Goal: Transaction & Acquisition: Purchase product/service

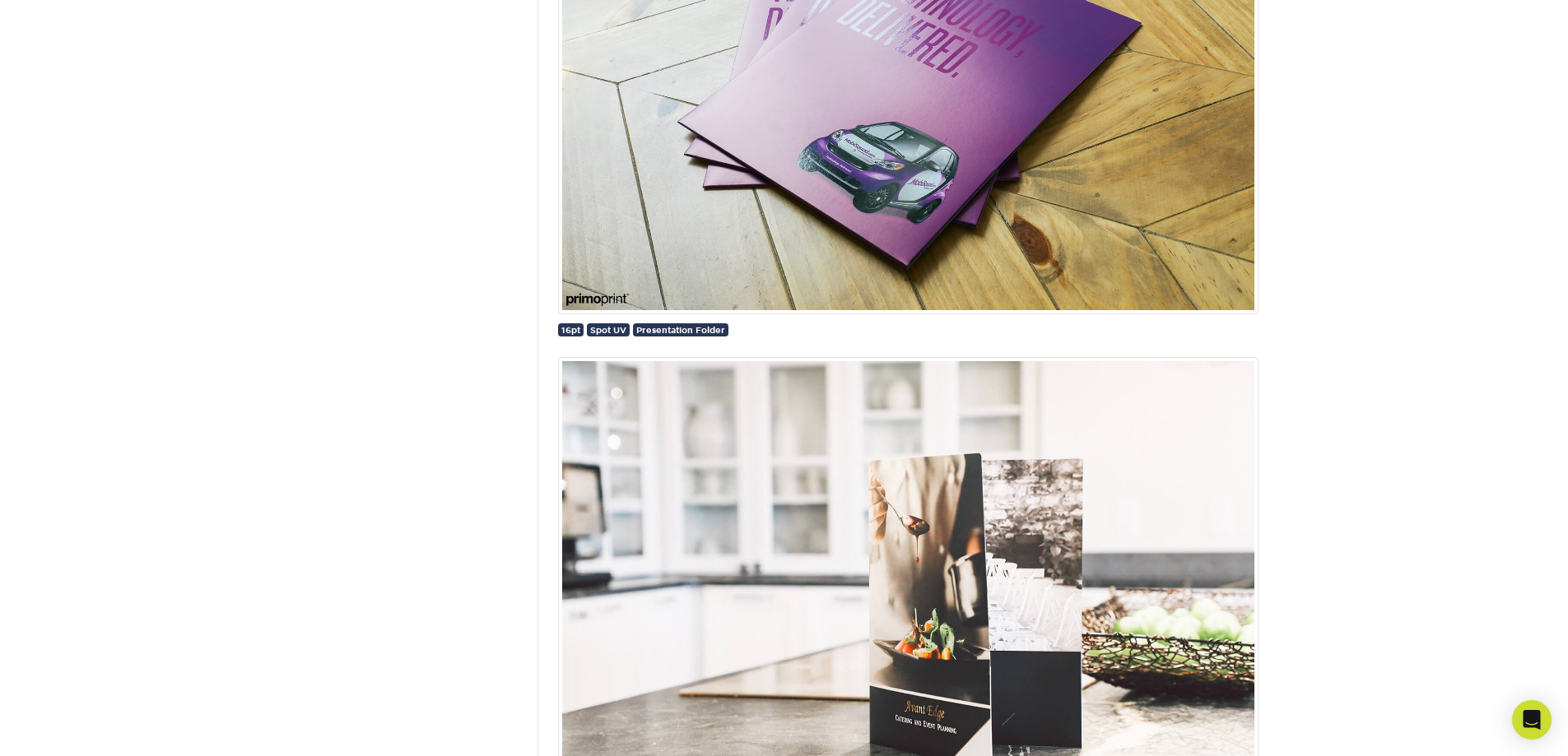
scroll to position [1647, 0]
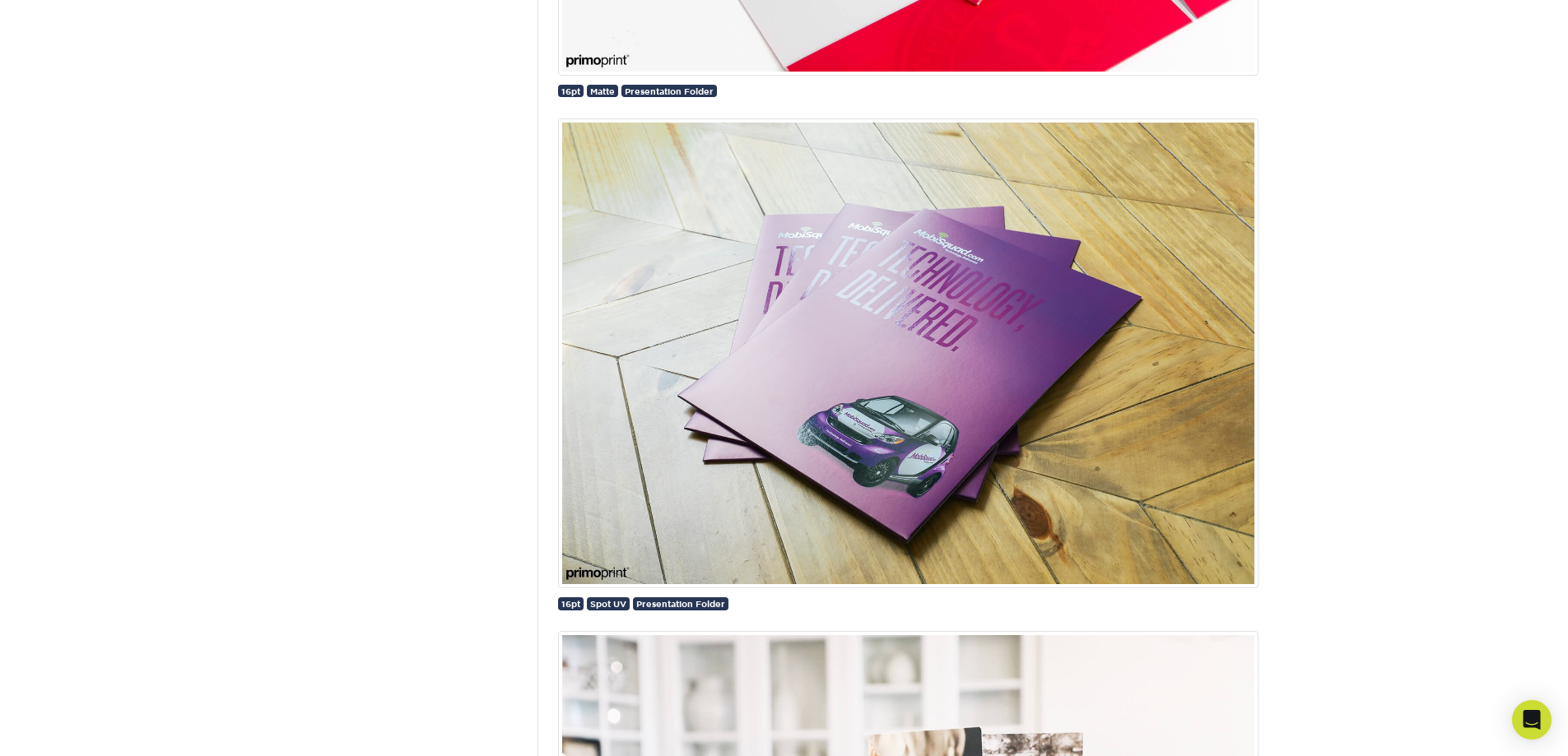
click at [808, 359] on img at bounding box center [908, 353] width 700 height 470
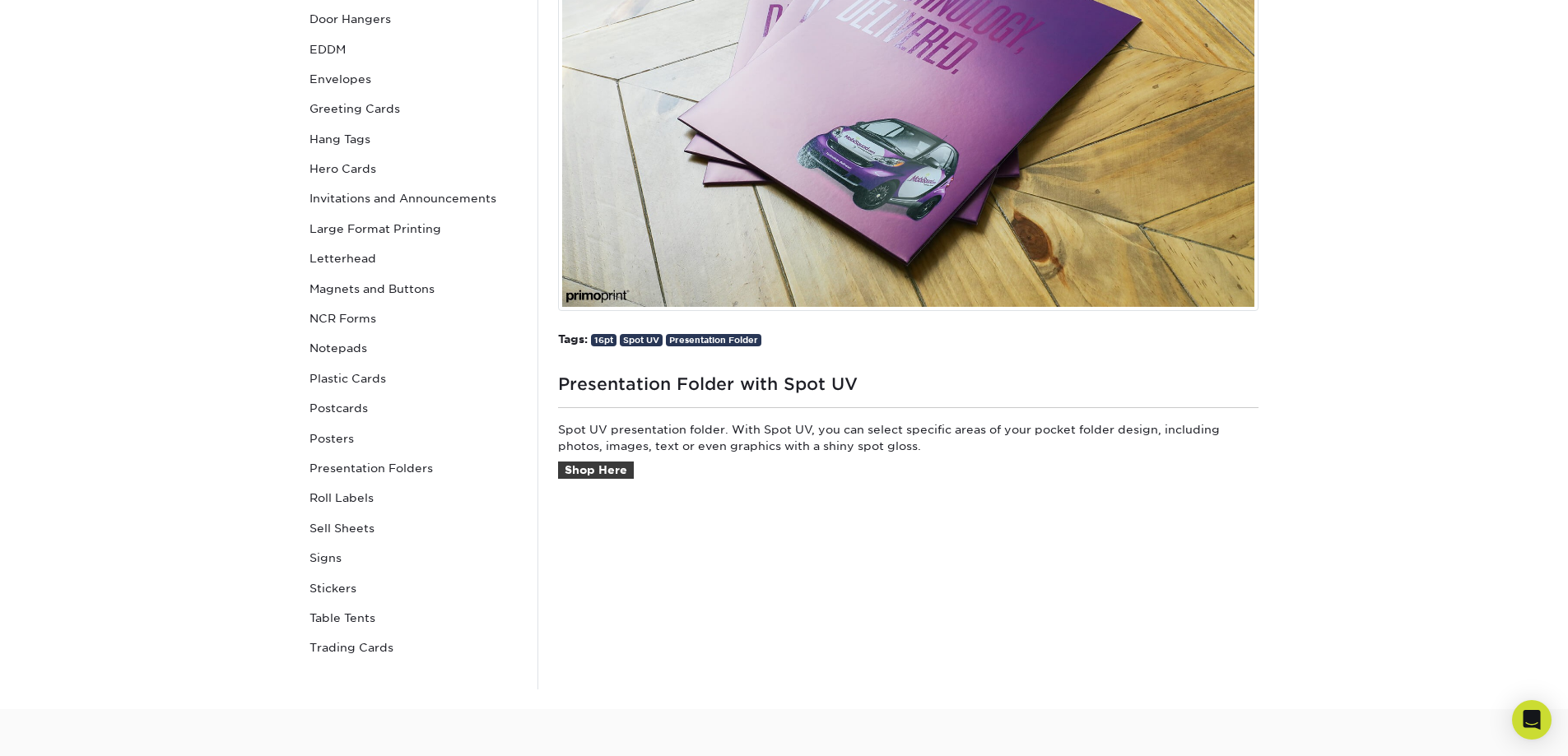
scroll to position [549, 0]
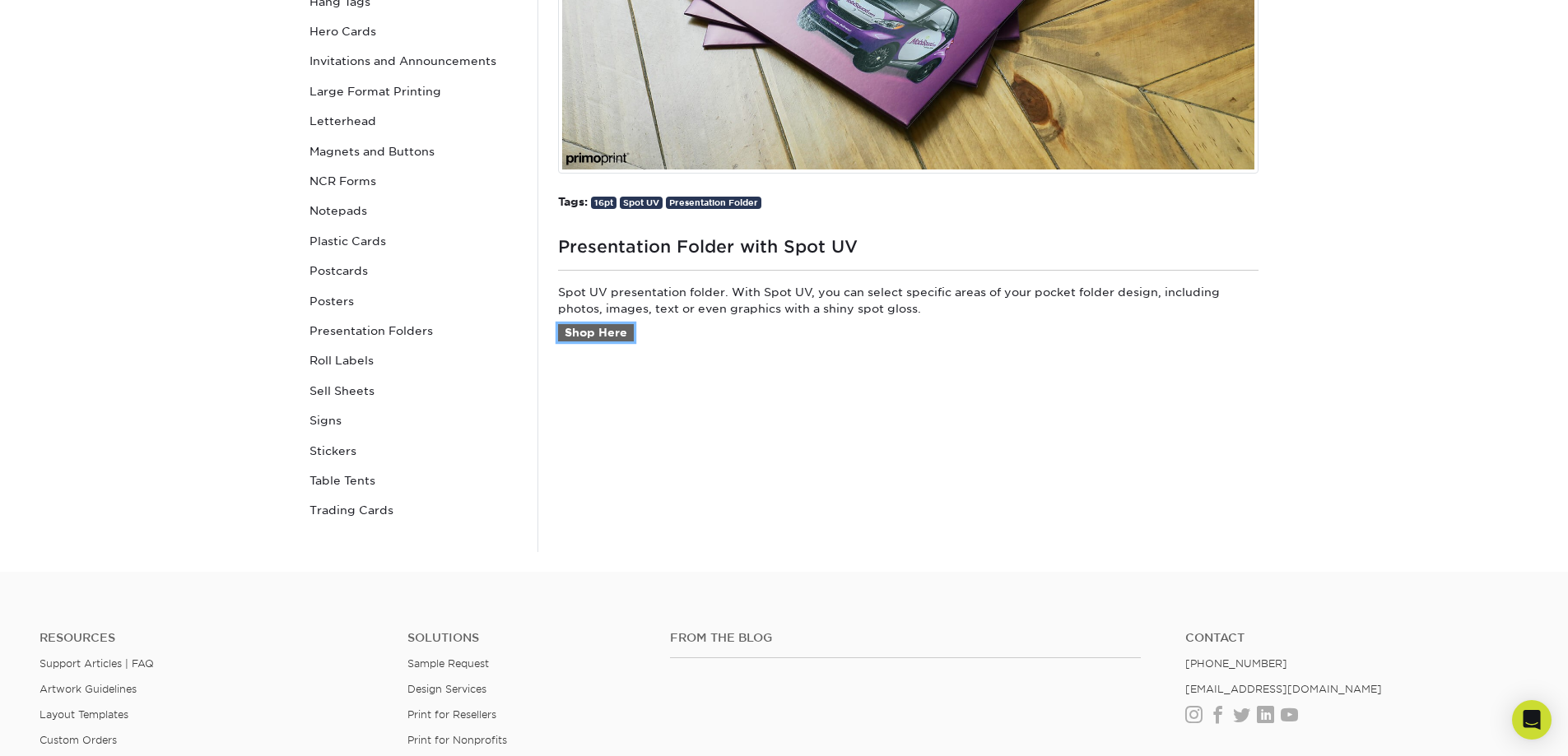
click at [592, 328] on link "Shop Here" at bounding box center [595, 333] width 75 height 18
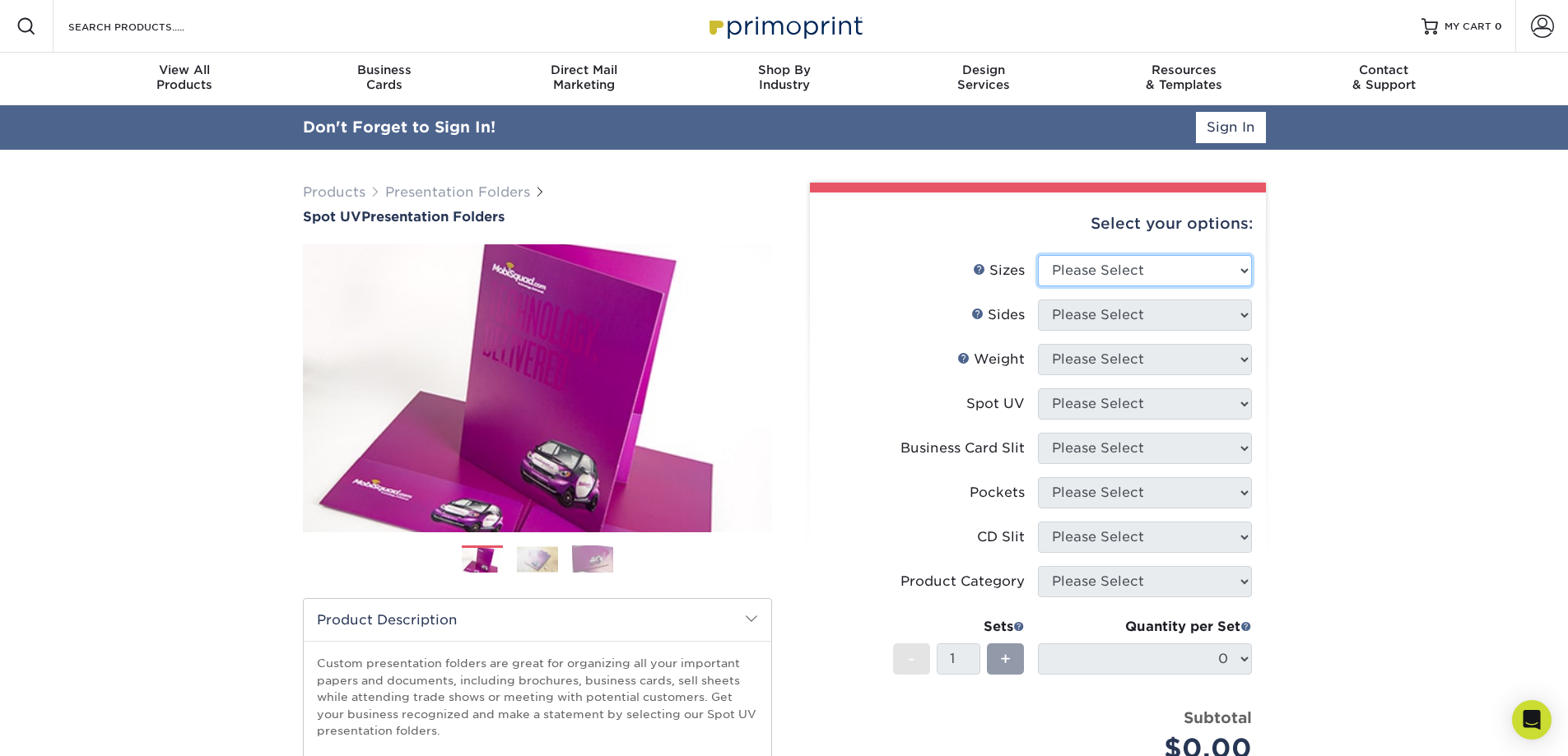
click at [1145, 264] on select "Please Select 6" x 9" 9" x 12"" at bounding box center [1144, 270] width 214 height 31
select select "9.00x12.00"
click at [1038, 255] on select "Please Select 6" x 9" 9" x 12"" at bounding box center [1144, 270] width 214 height 31
click at [1095, 323] on select "Please Select Print Both Sides Print Front Only" at bounding box center [1144, 315] width 214 height 31
select select "32d3c223-f82c-492b-b915-ba065a00862f"
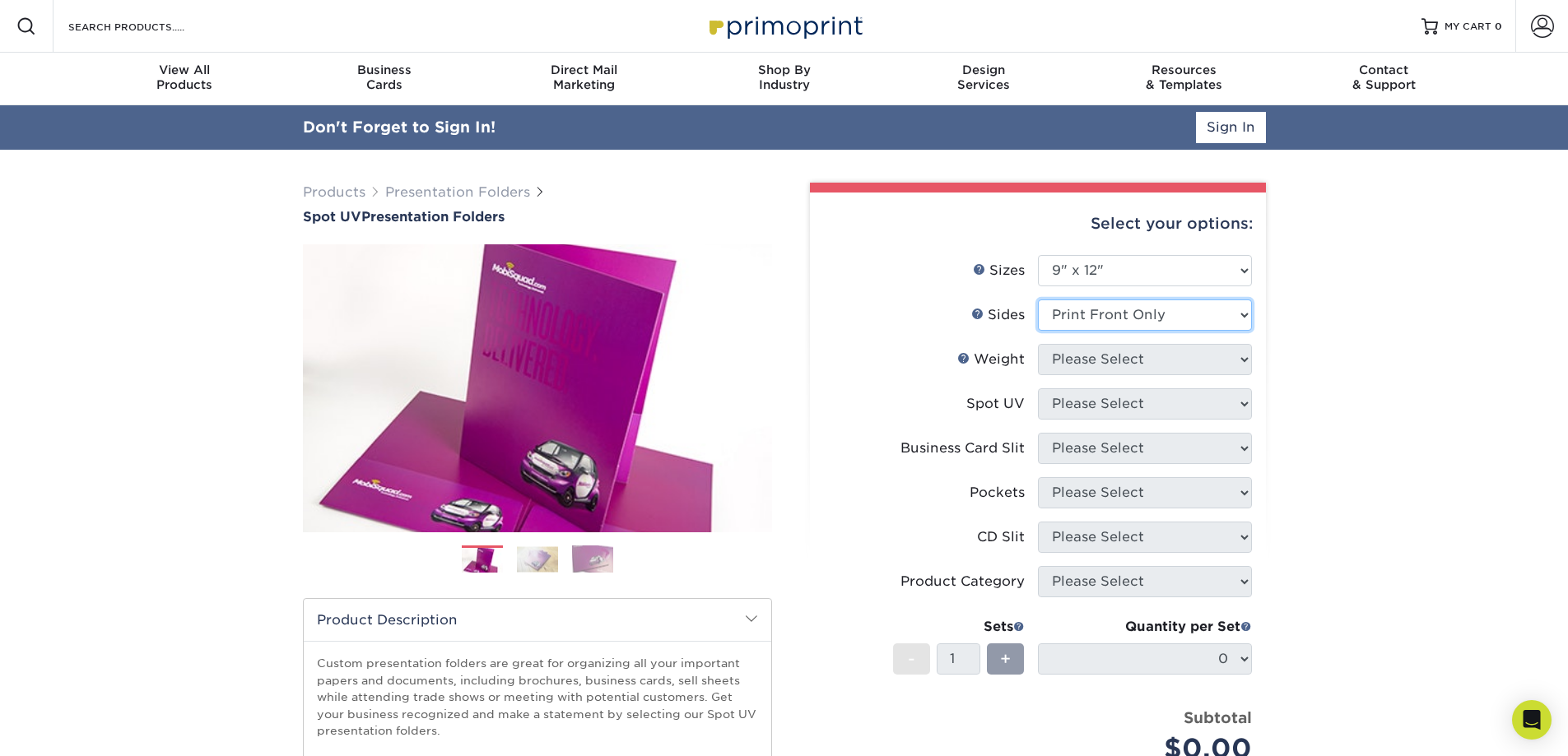
click at [1038, 299] on select "Please Select Print Both Sides Print Front Only" at bounding box center [1144, 315] width 214 height 31
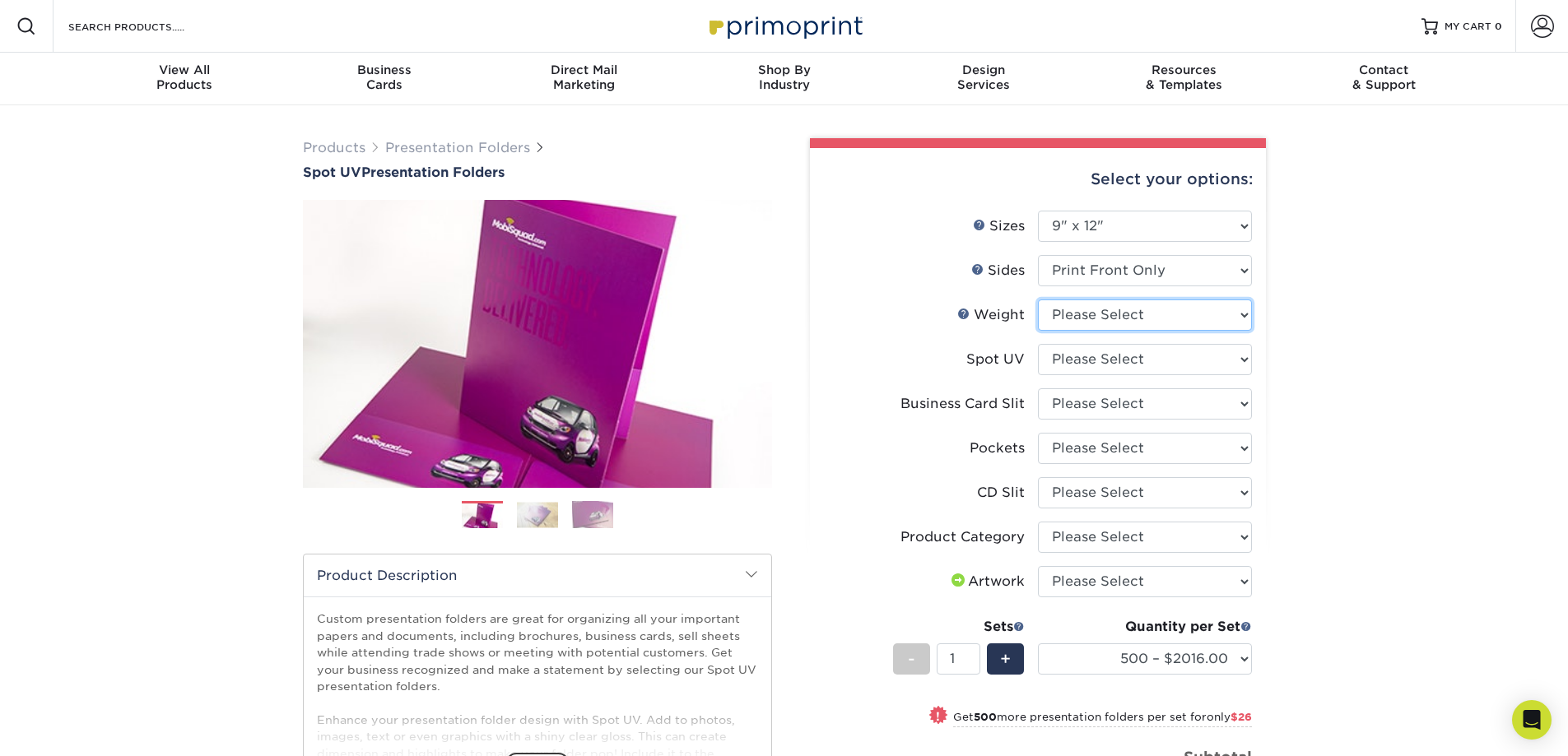
click at [1121, 321] on select "Please Select 16PT" at bounding box center [1144, 315] width 214 height 31
select select "16PT"
click at [1038, 299] on select "Please Select 16PT" at bounding box center [1144, 315] width 214 height 31
click at [1110, 362] on select "Please Select Front Only" at bounding box center [1144, 359] width 214 height 31
select select "1"
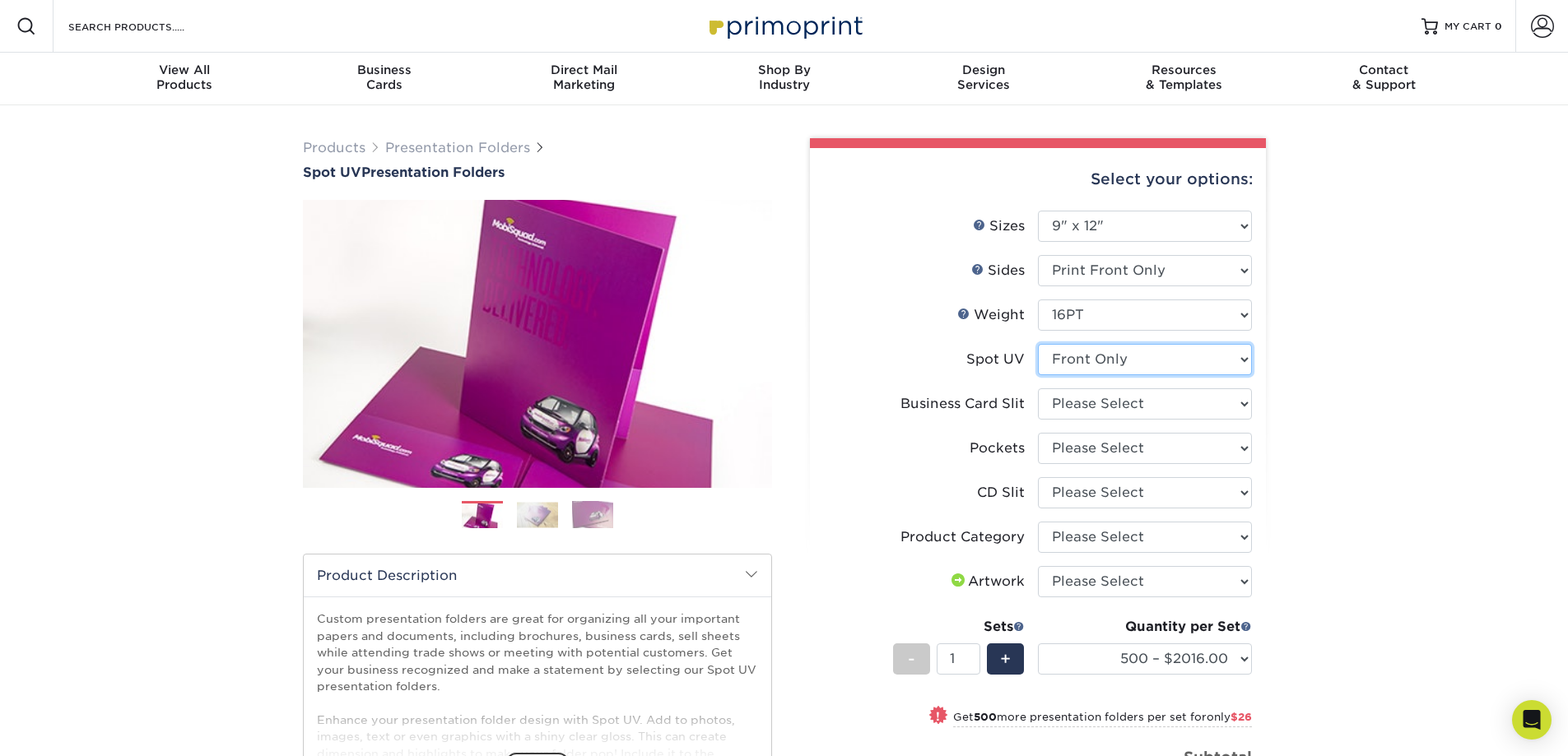
click at [1038, 344] on select "Please Select Front Only" at bounding box center [1144, 359] width 214 height 31
click at [1107, 406] on select "Please Select No Business Card Slits On Both Pockets - Horizontal On Both Pocke…" at bounding box center [1144, 404] width 214 height 31
select select "8e249328-dfb3-4e9a-9503-f178185f32c5"
click at [1038, 388] on select "Please Select No Business Card Slits On Both Pockets - Horizontal On Both Pocke…" at bounding box center [1144, 404] width 214 height 31
click at [1110, 448] on select "Please Select 1 Pocket on the Left (Front) Side 1 Pocket on the Right (Back) Si…" at bounding box center [1144, 449] width 214 height 31
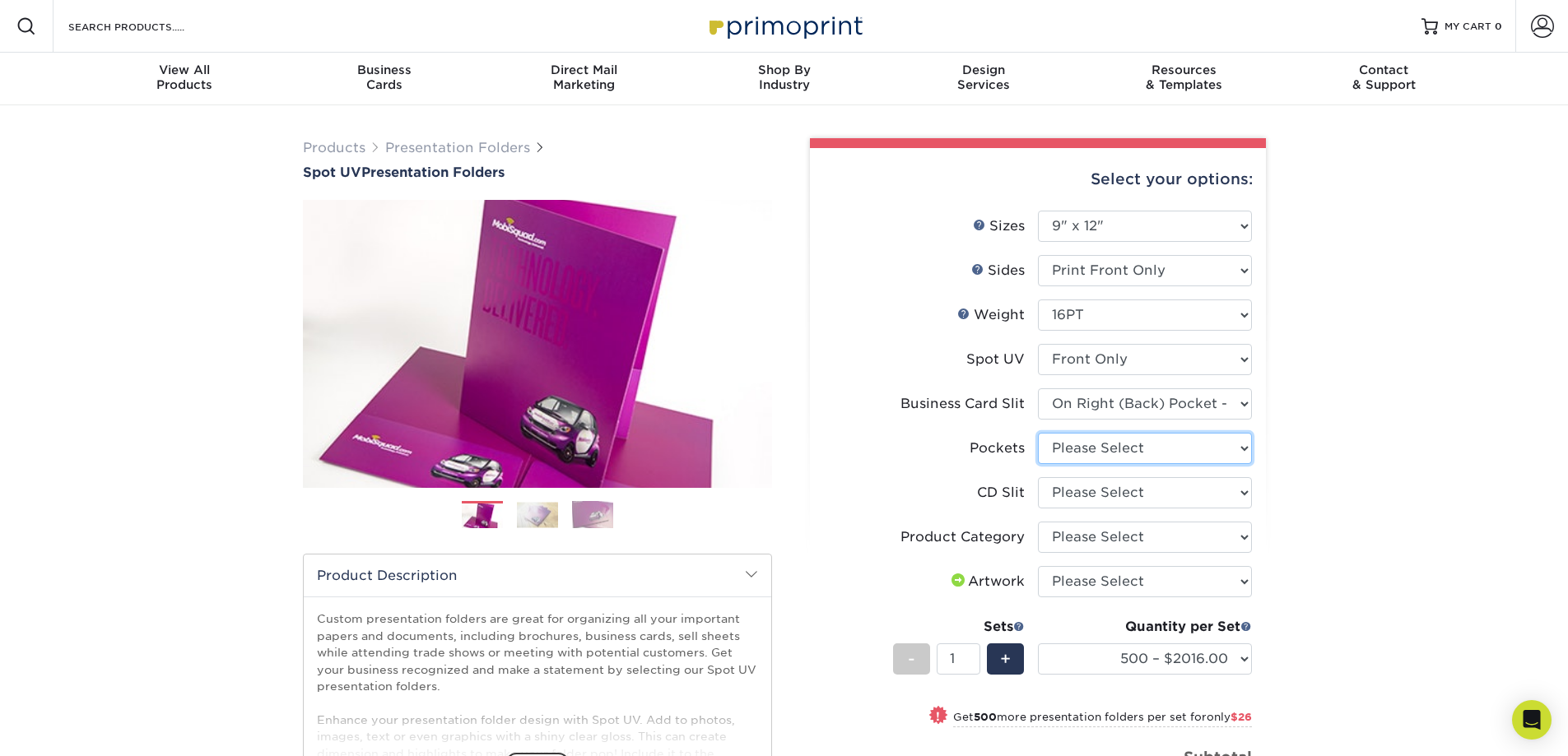
select select "e8427203-e3c7-4640-a4e8-bae00c228d98"
click at [1038, 433] on select "Please Select 1 Pocket on the Left (Front) Side 1 Pocket on the Right (Back) Si…" at bounding box center [1144, 449] width 214 height 31
click at [1076, 541] on select "Please Select Presentation Folders" at bounding box center [1144, 538] width 214 height 31
select select "57f7a581-ec4a-49d7-930d-eb044a1d12ac"
click at [1038, 522] on select "Please Select Presentation Folders" at bounding box center [1144, 538] width 214 height 31
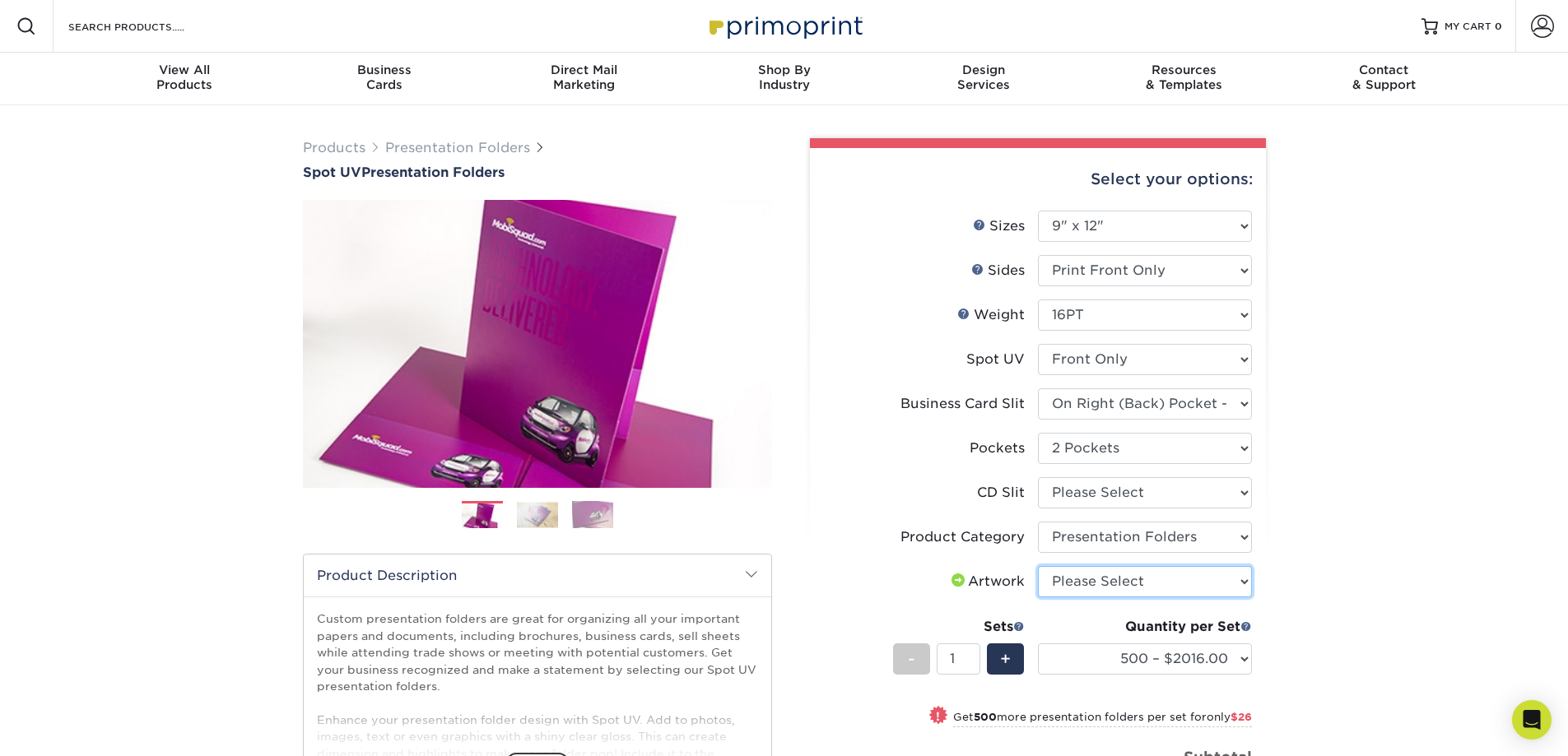
click at [1092, 591] on select "Please Select I will upload files I need a design - $75" at bounding box center [1144, 581] width 214 height 31
select select "upload"
click at [1038, 566] on select "Please Select I will upload files I need a design - $75" at bounding box center [1144, 581] width 214 height 31
click at [1244, 660] on select "500 – $2016.00 1000 – $2042.00 2500 – $3417.00 5000 – $5178.00 10000 – $10129.0…" at bounding box center [1144, 660] width 214 height 31
click at [1244, 659] on select "500 – $2016.00 1000 – $2042.00 2500 – $3417.00 5000 – $5178.00 10000 – $10129.0…" at bounding box center [1144, 660] width 214 height 31
